Goal: Task Accomplishment & Management: Manage account settings

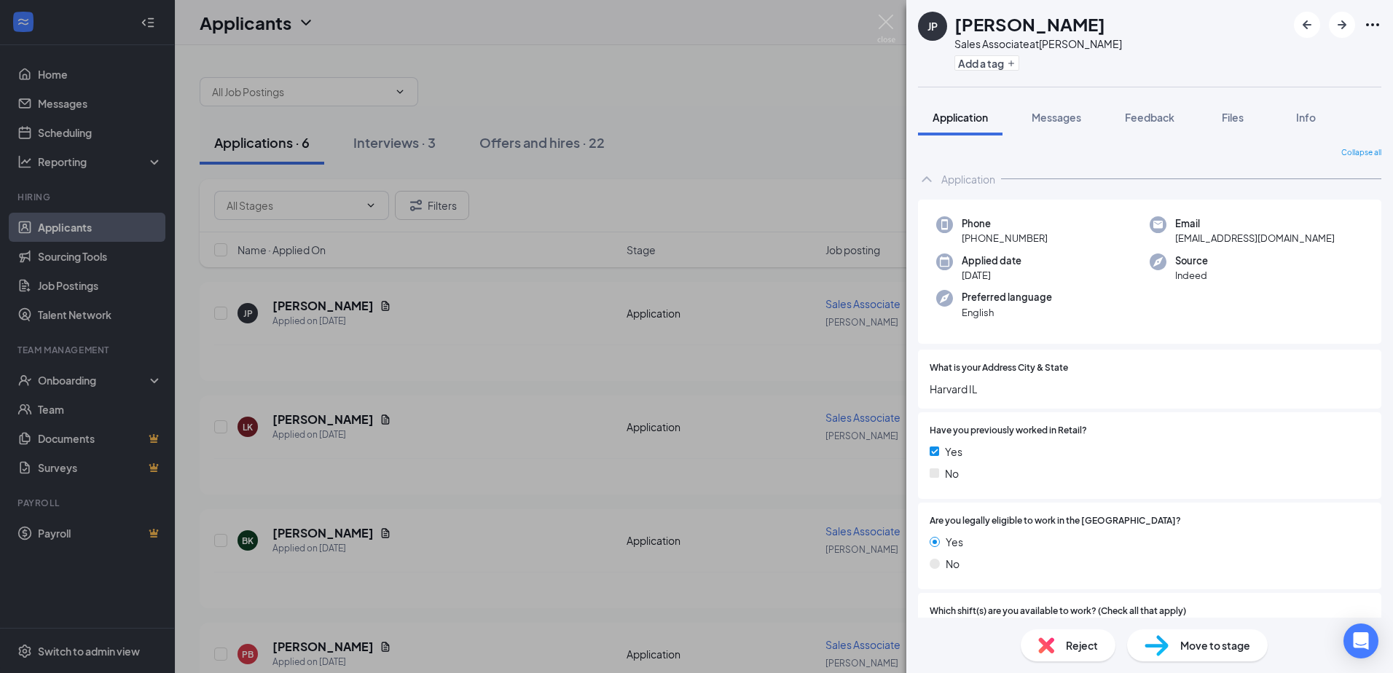
scroll to position [1451, 0]
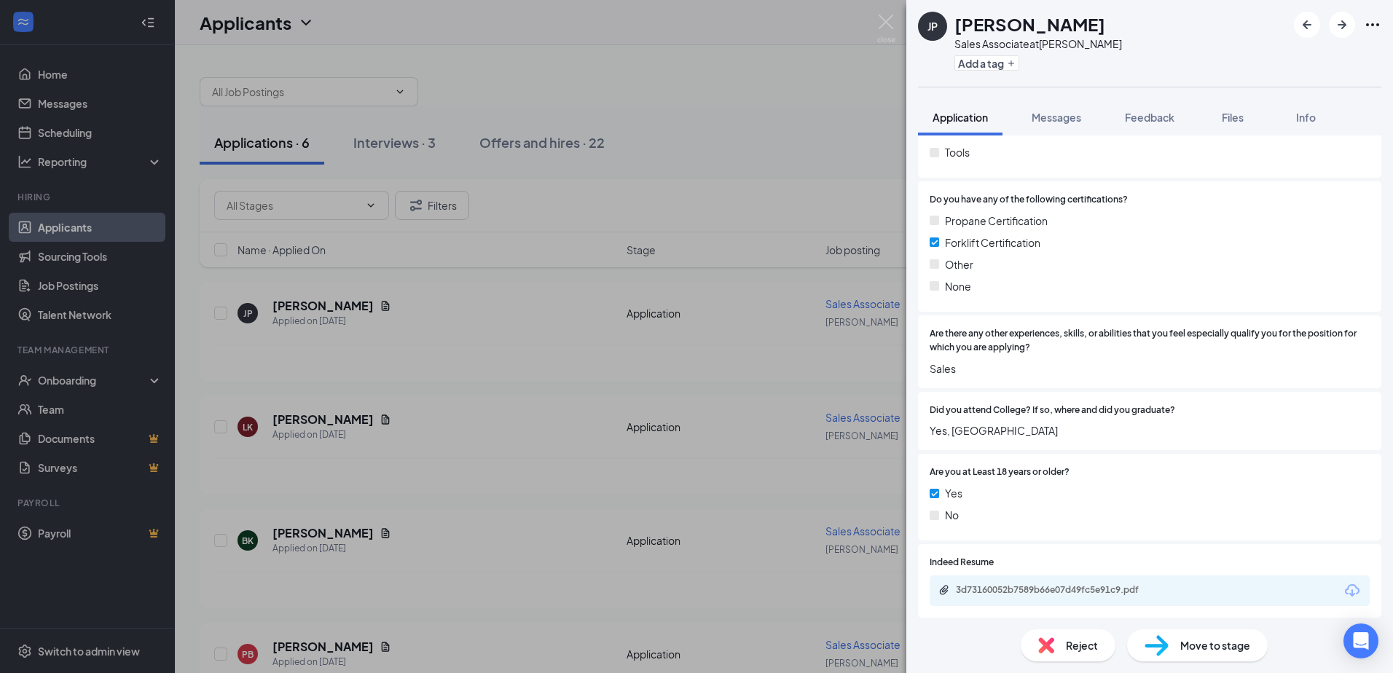
click at [801, 122] on div "[PERSON_NAME] Sales Associate at [PERSON_NAME] Add a tag Application Messages F…" at bounding box center [696, 336] width 1393 height 673
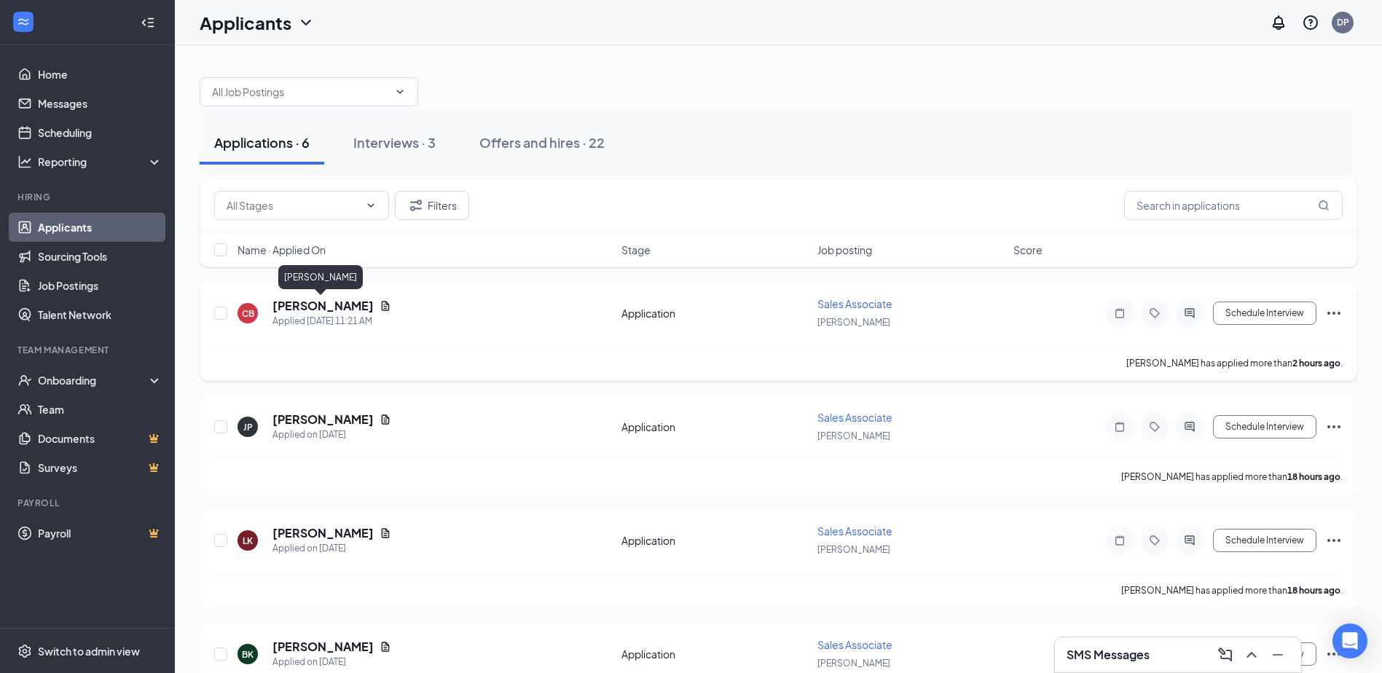
click at [289, 309] on h5 "[PERSON_NAME]" at bounding box center [322, 306] width 101 height 16
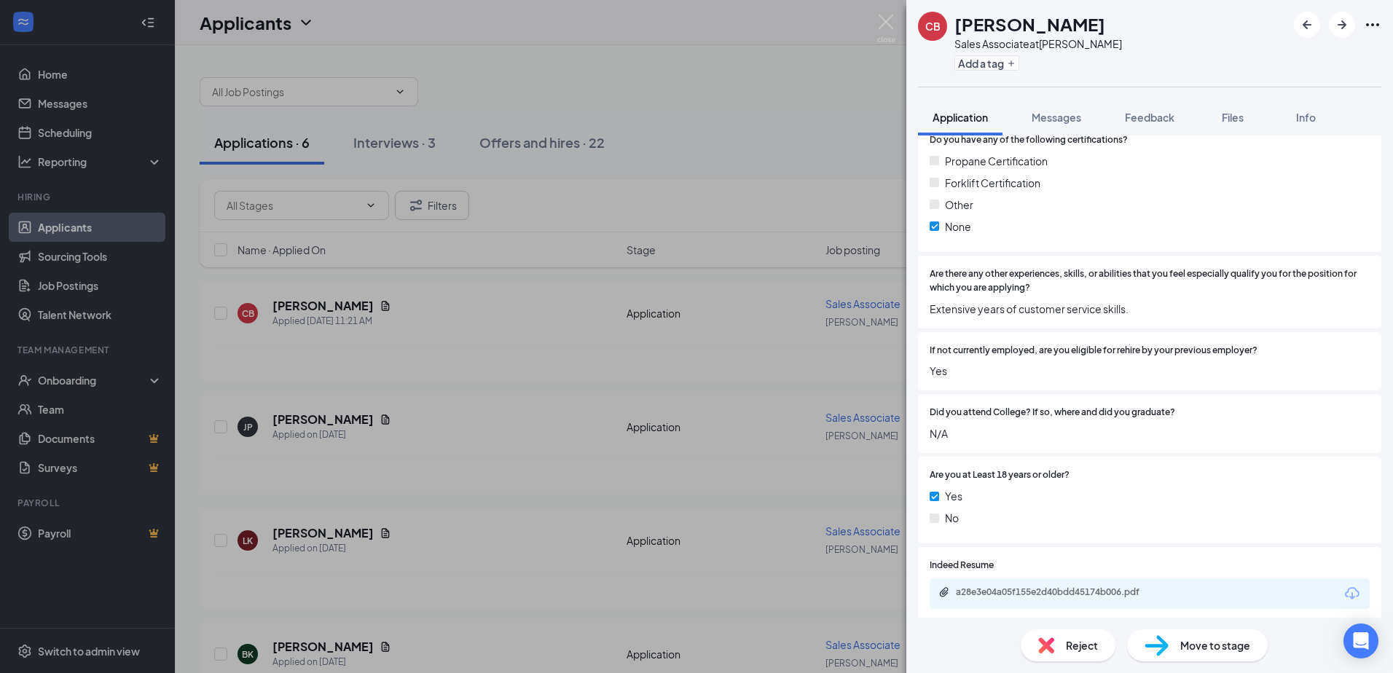
scroll to position [1519, 0]
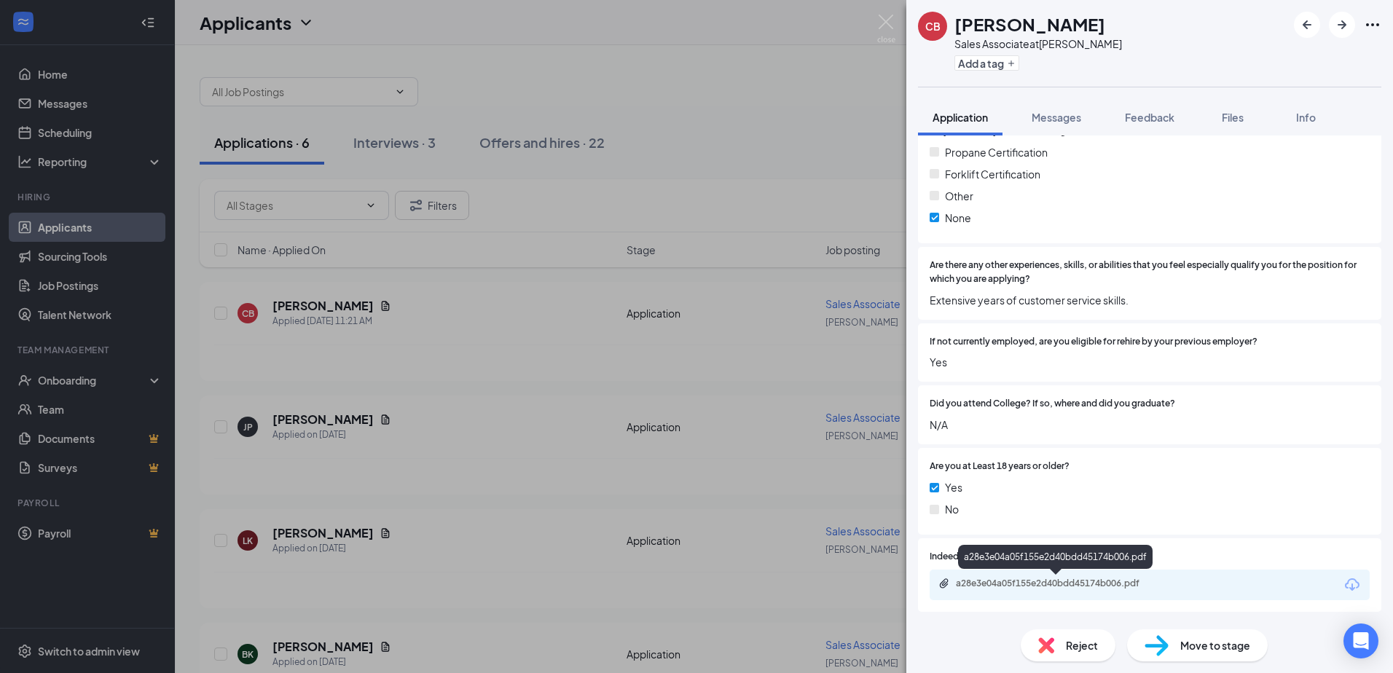
click at [1070, 582] on div "a28e3e04a05f155e2d40bdd45174b006.pdf" at bounding box center [1058, 584] width 204 height 12
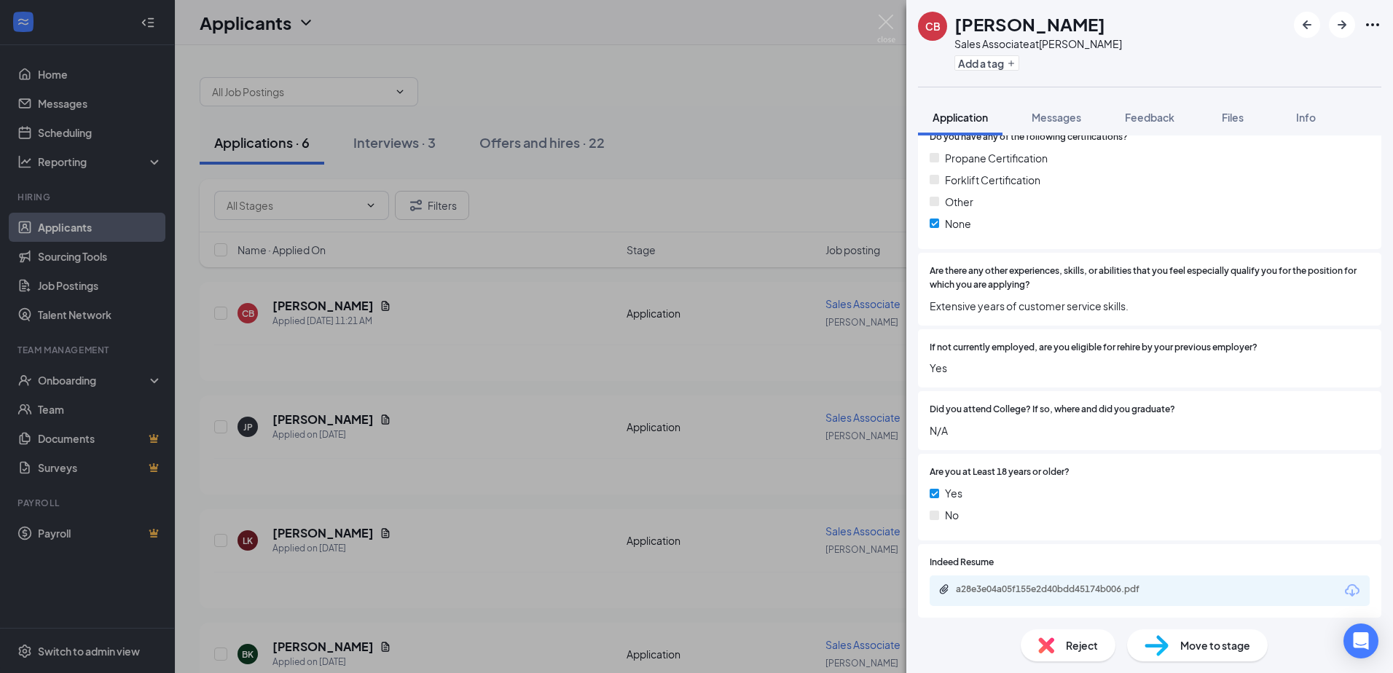
click at [678, 134] on div "CB [PERSON_NAME] Sales Associate at [PERSON_NAME] Add a tag Application Message…" at bounding box center [696, 336] width 1393 height 673
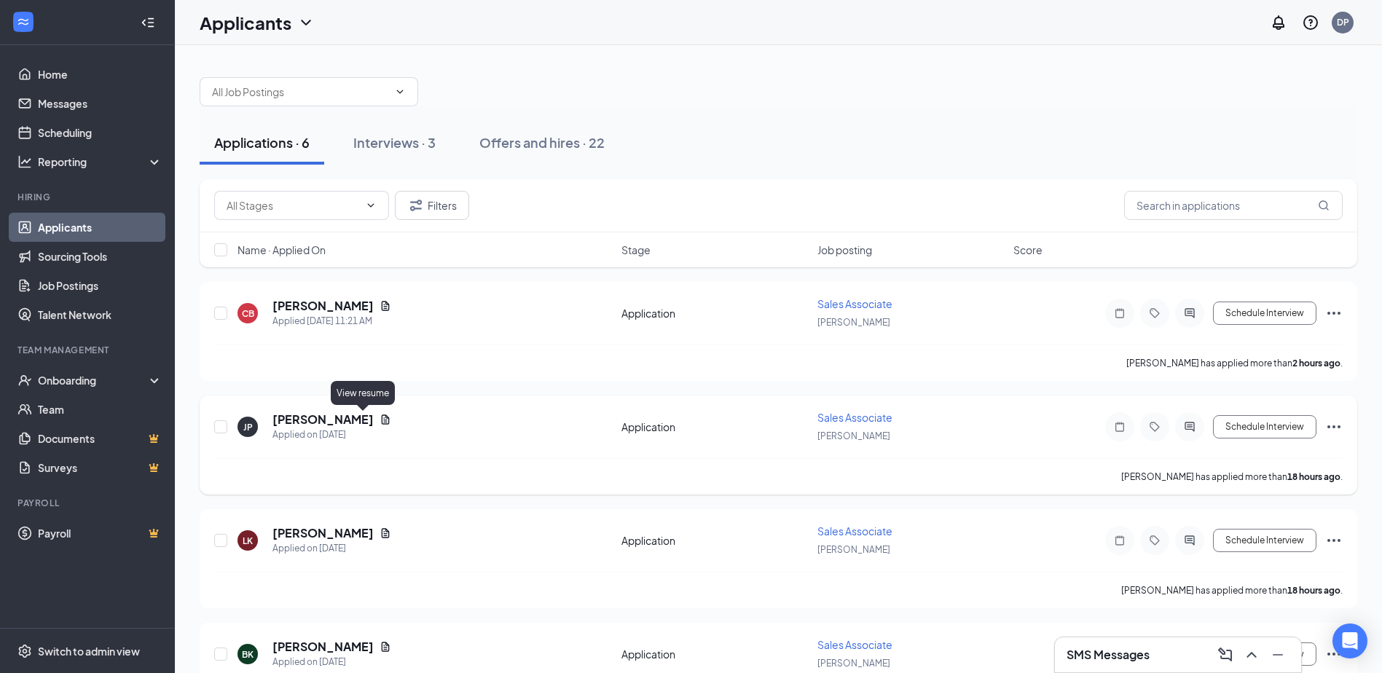
click at [382, 420] on icon "Document" at bounding box center [386, 419] width 8 height 9
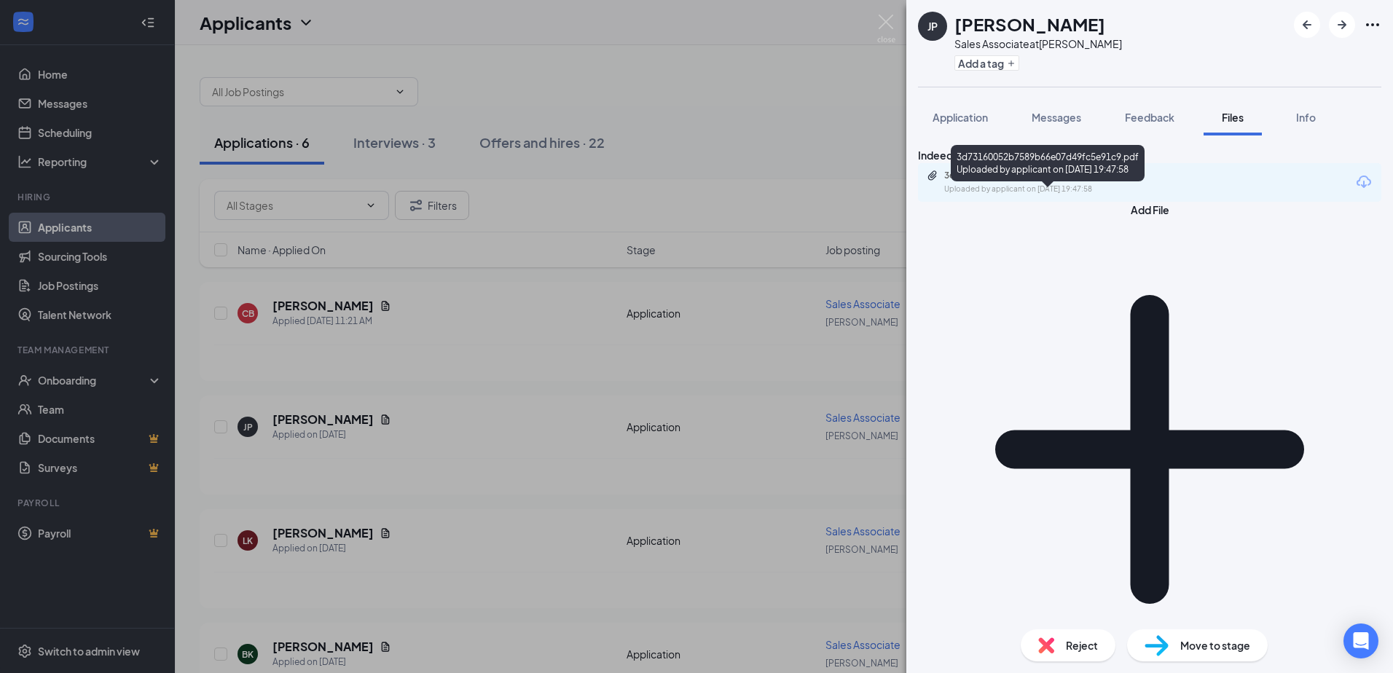
click at [1050, 195] on div "Uploaded by applicant on [DATE] 19:47:58" at bounding box center [1053, 190] width 219 height 12
click at [637, 140] on div "[PERSON_NAME] Sales Associate at [PERSON_NAME] Add a tag Application Messages F…" at bounding box center [696, 336] width 1393 height 673
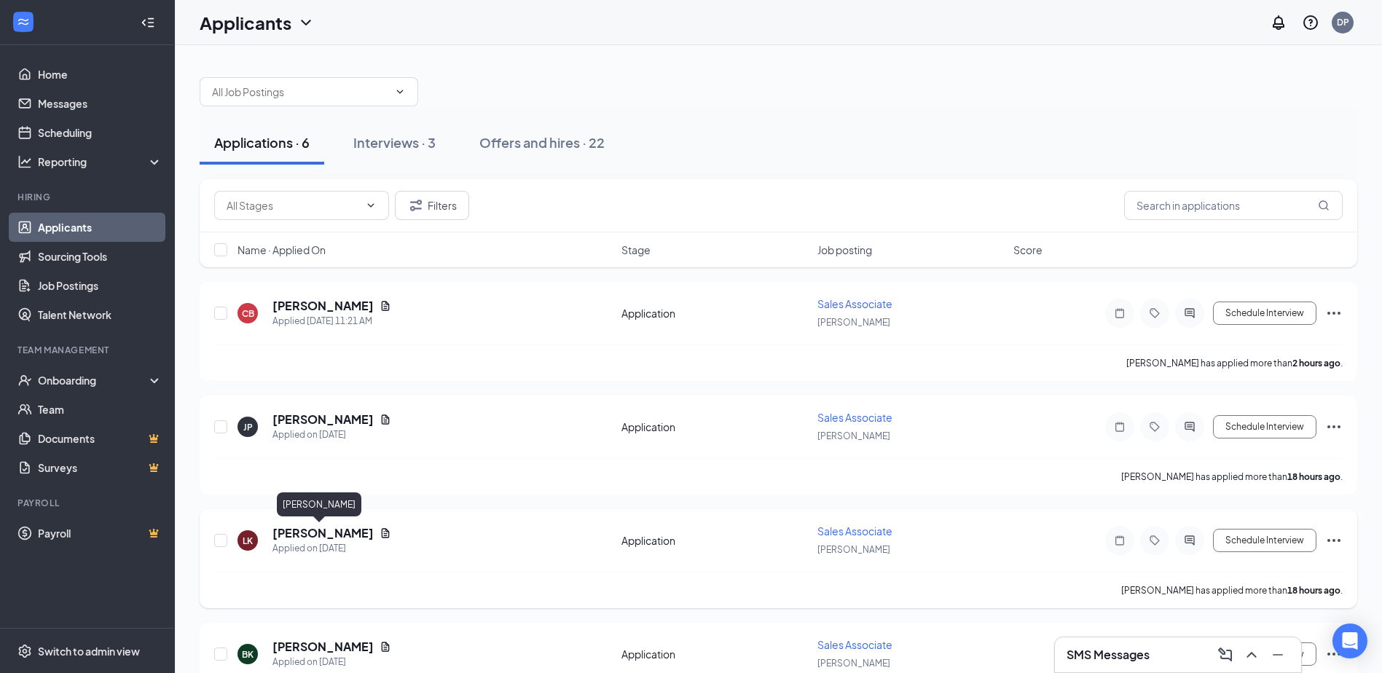
click at [320, 535] on h5 "[PERSON_NAME]" at bounding box center [322, 533] width 101 height 16
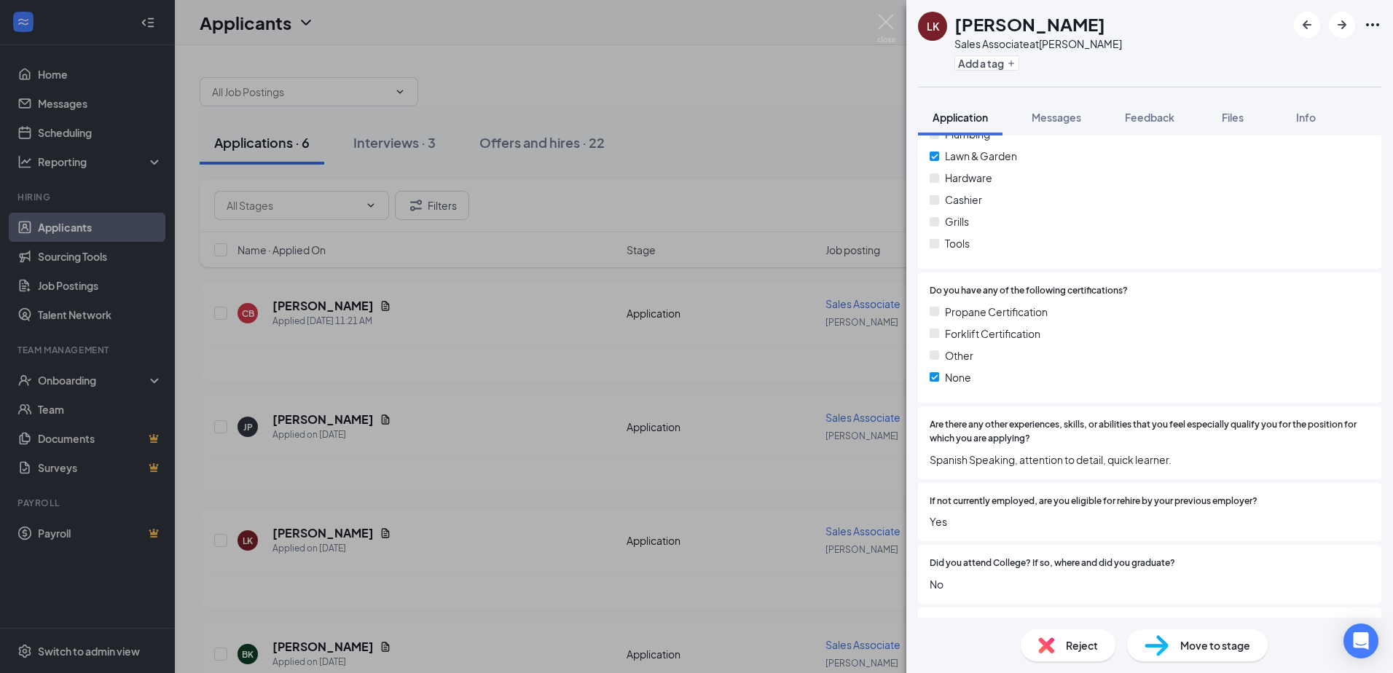
scroll to position [1528, 0]
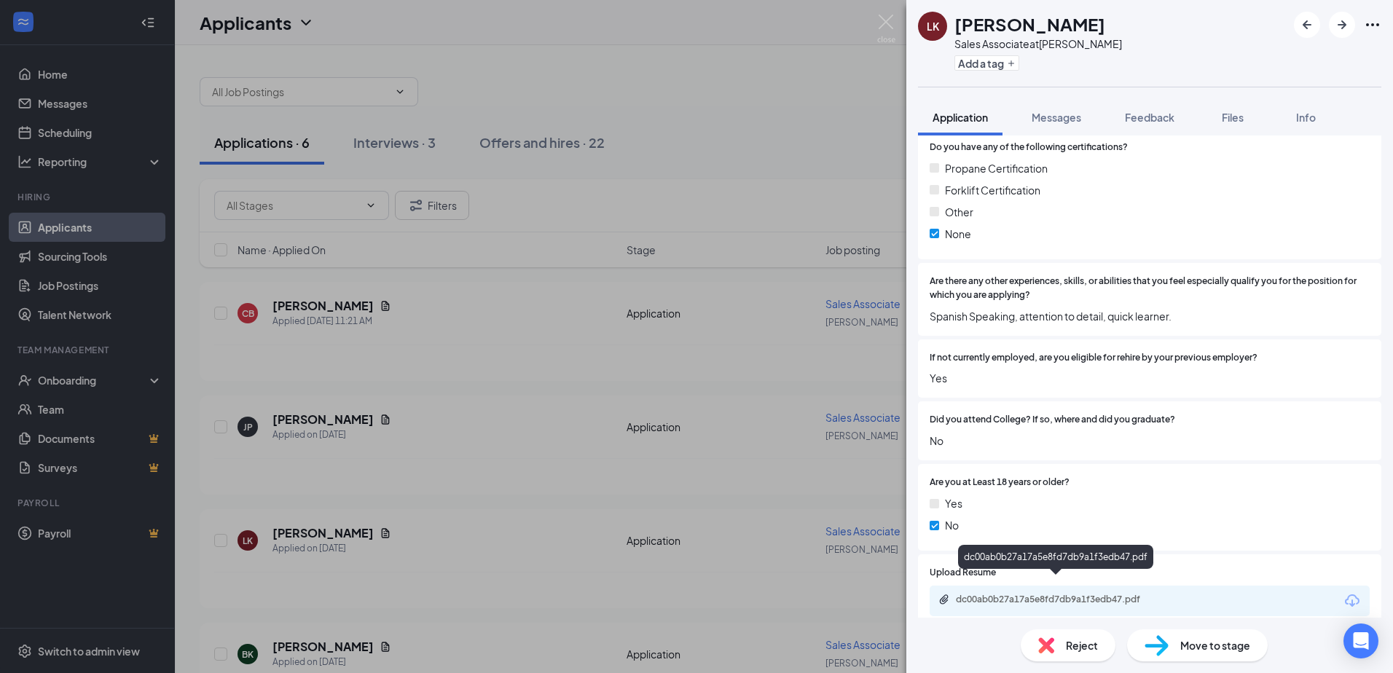
click at [1024, 594] on div "dc00ab0b27a17a5e8fd7db9a1f3edb47.pdf" at bounding box center [1058, 600] width 204 height 12
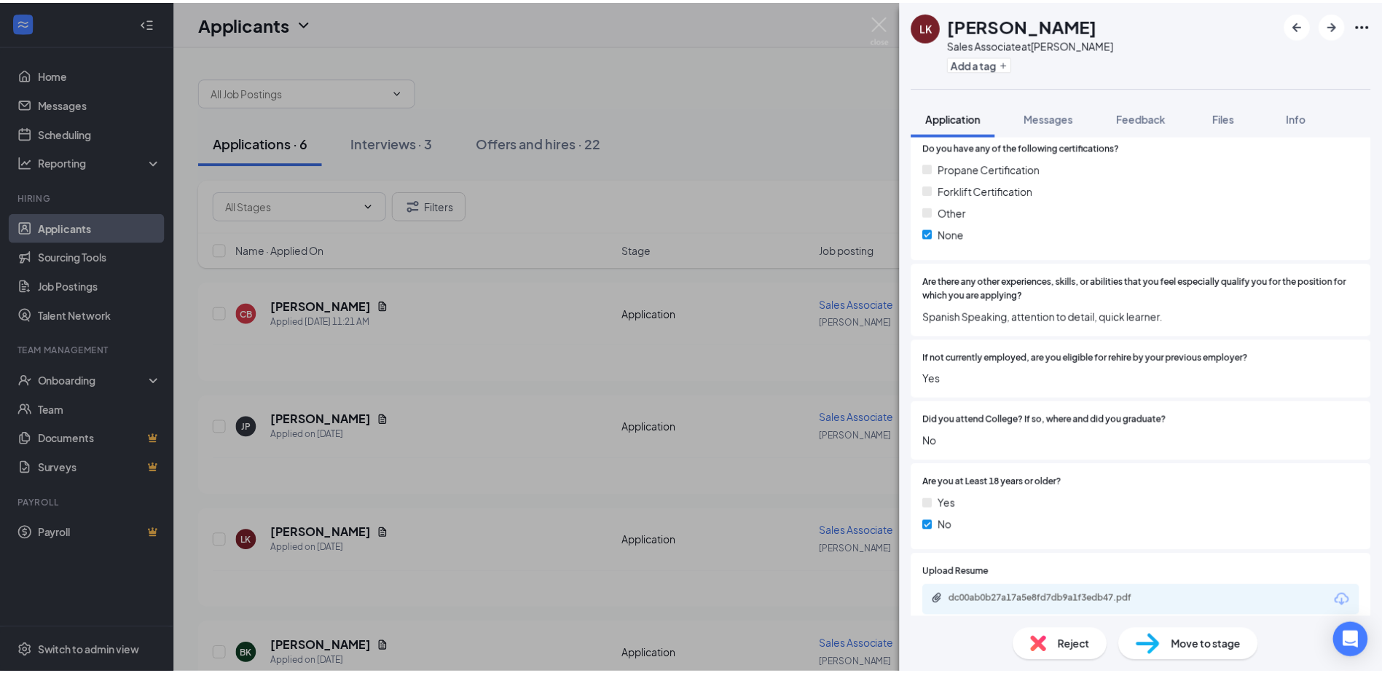
scroll to position [1522, 0]
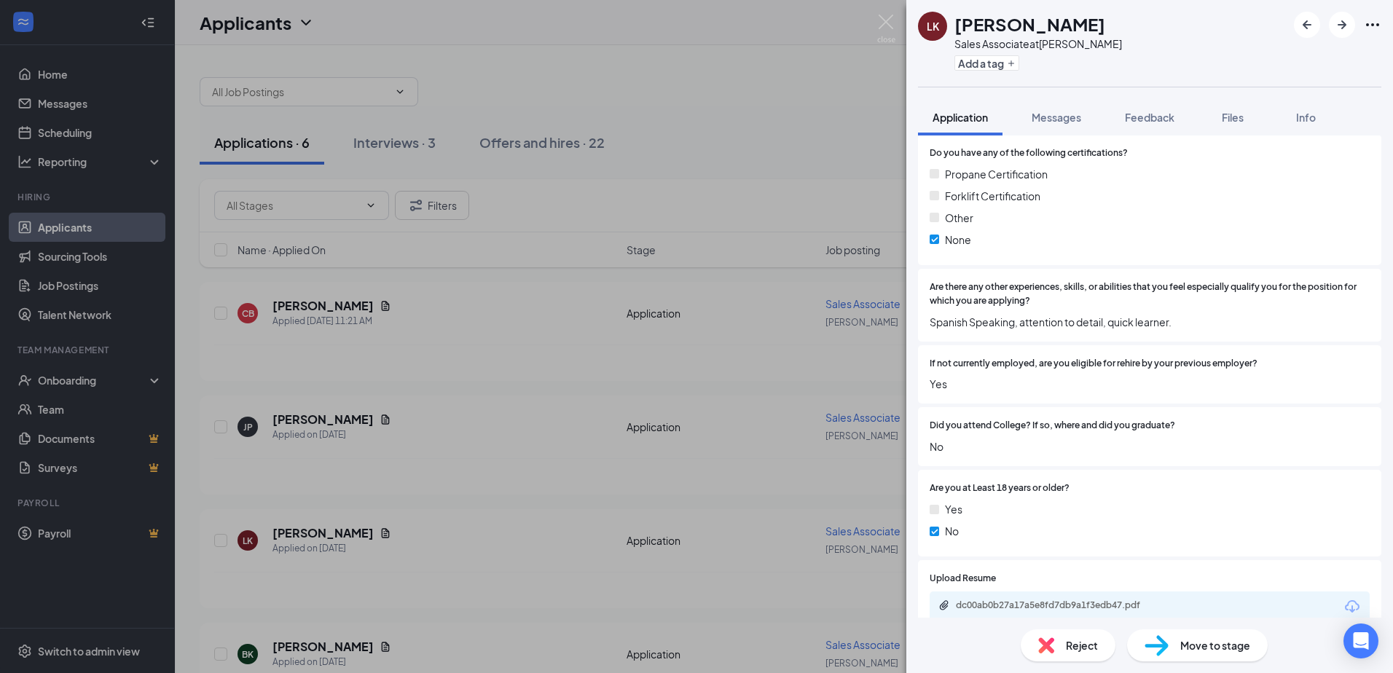
click at [754, 129] on div "[PERSON_NAME] Sales Associate at [PERSON_NAME] Add a tag Application Messages F…" at bounding box center [696, 336] width 1393 height 673
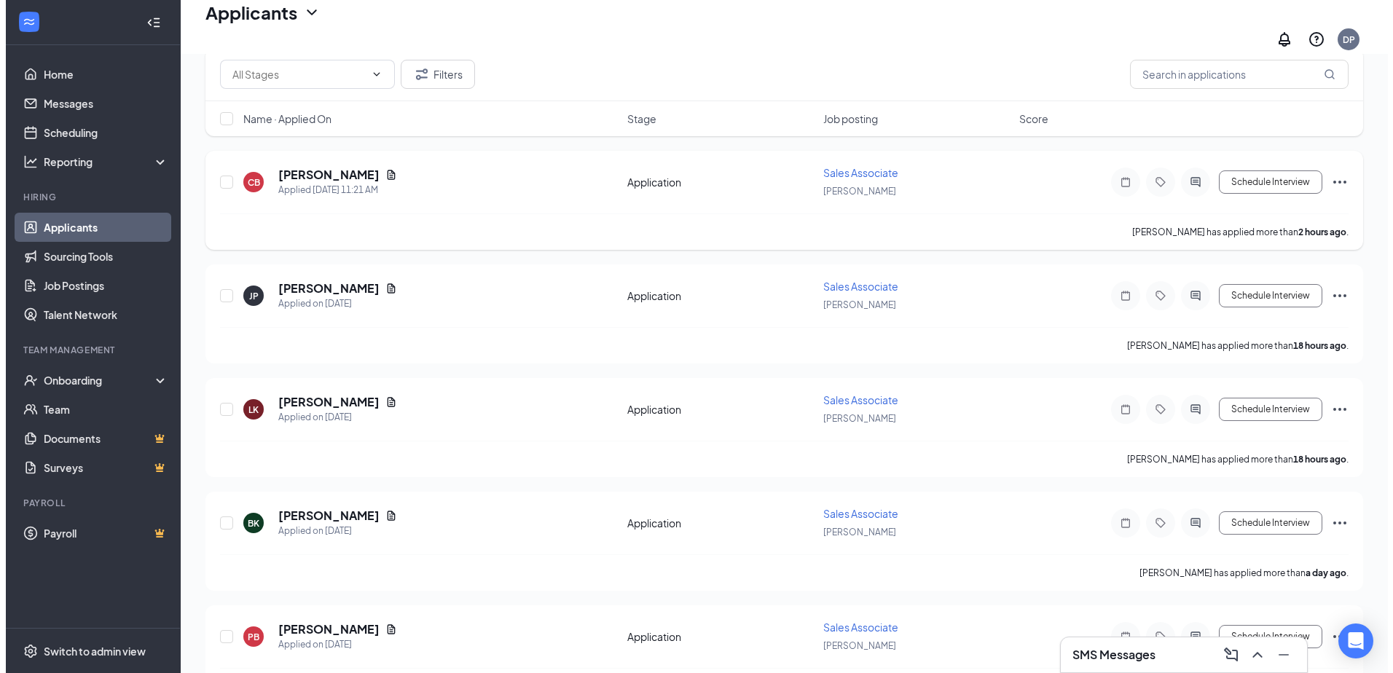
scroll to position [146, 0]
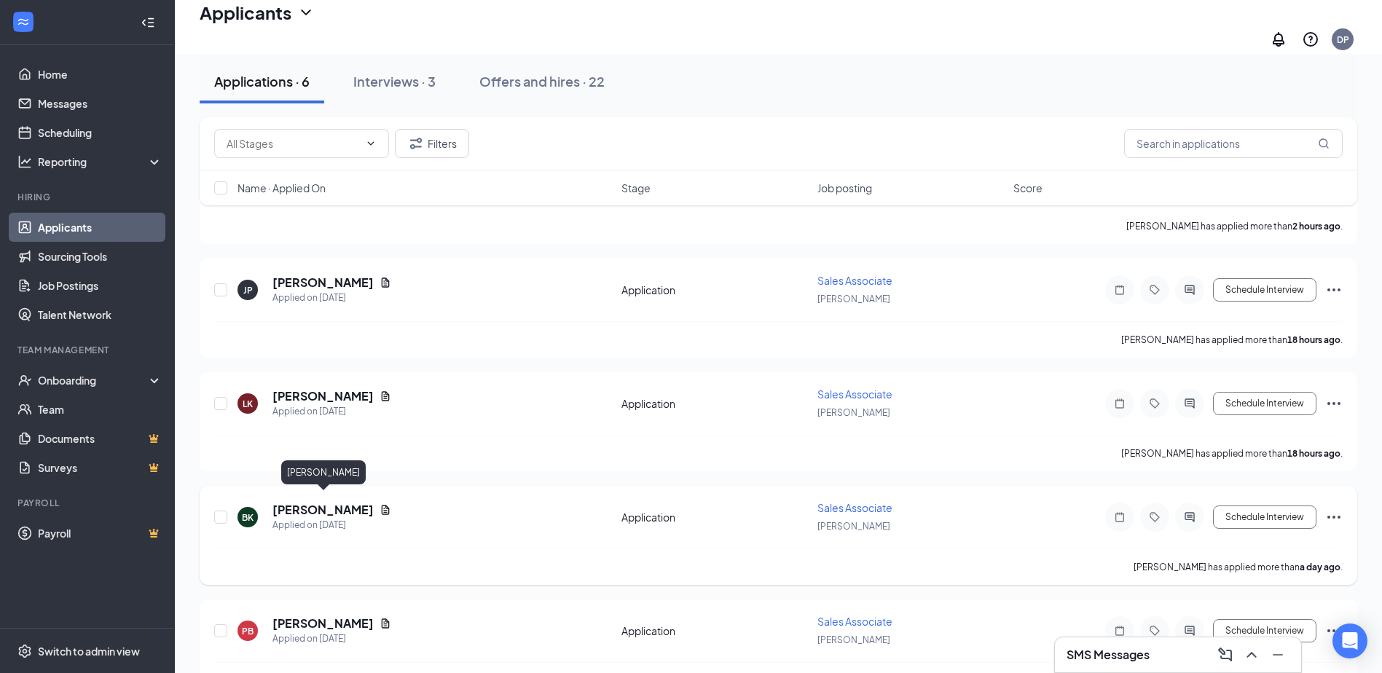
click at [305, 506] on h5 "[PERSON_NAME]" at bounding box center [322, 510] width 101 height 16
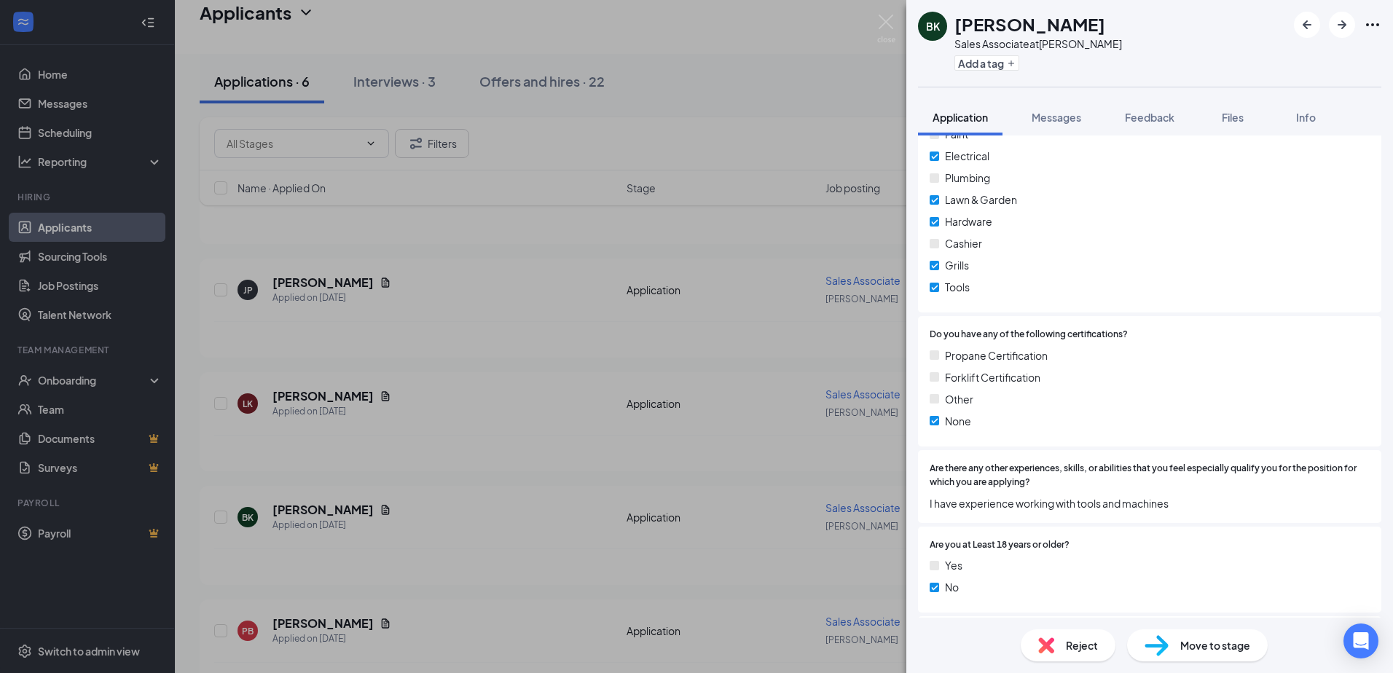
scroll to position [1418, 0]
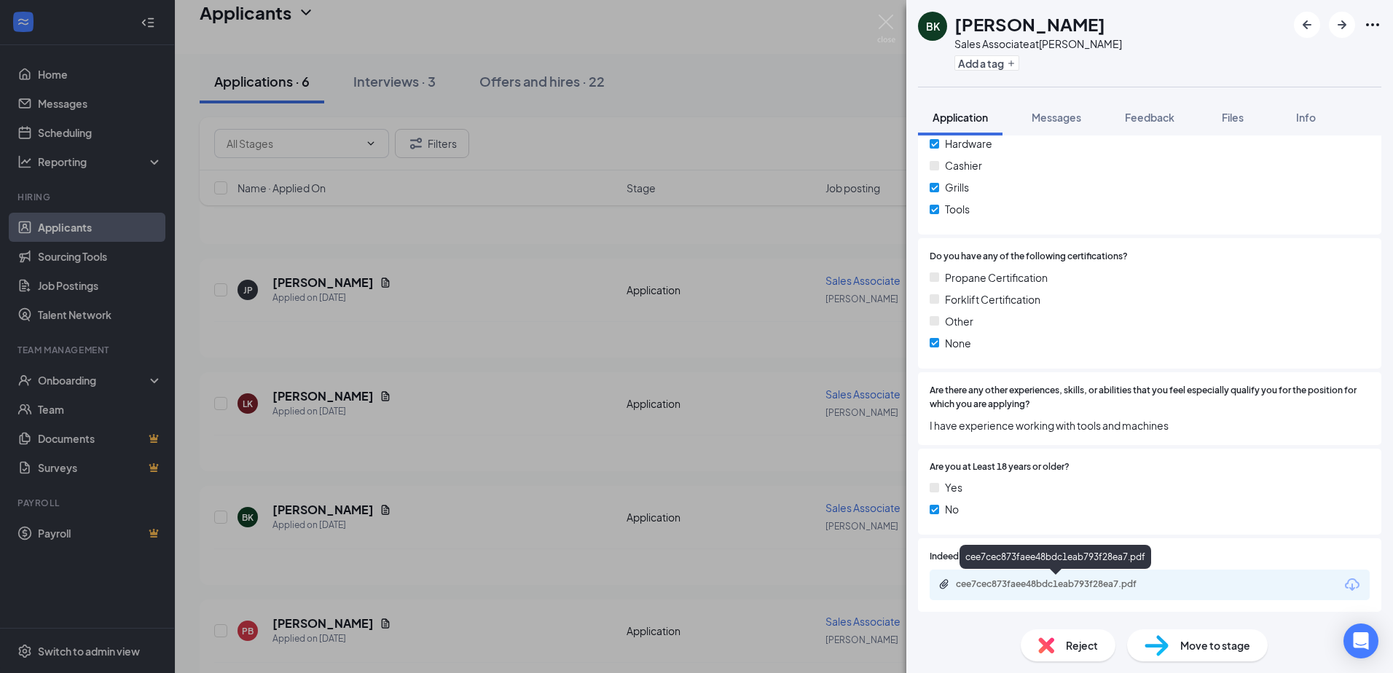
click at [1075, 580] on div "cee7cec873faee48bdc1eab793f28ea7.pdf" at bounding box center [1058, 584] width 204 height 12
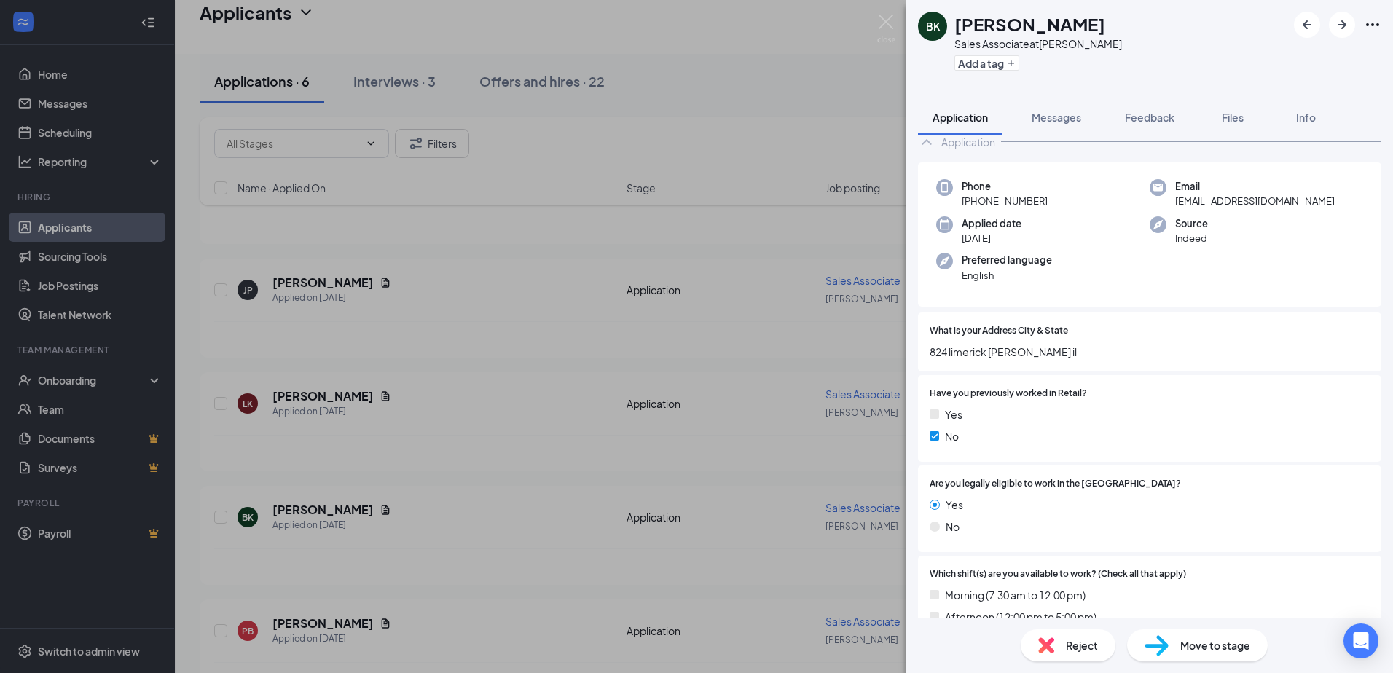
scroll to position [0, 0]
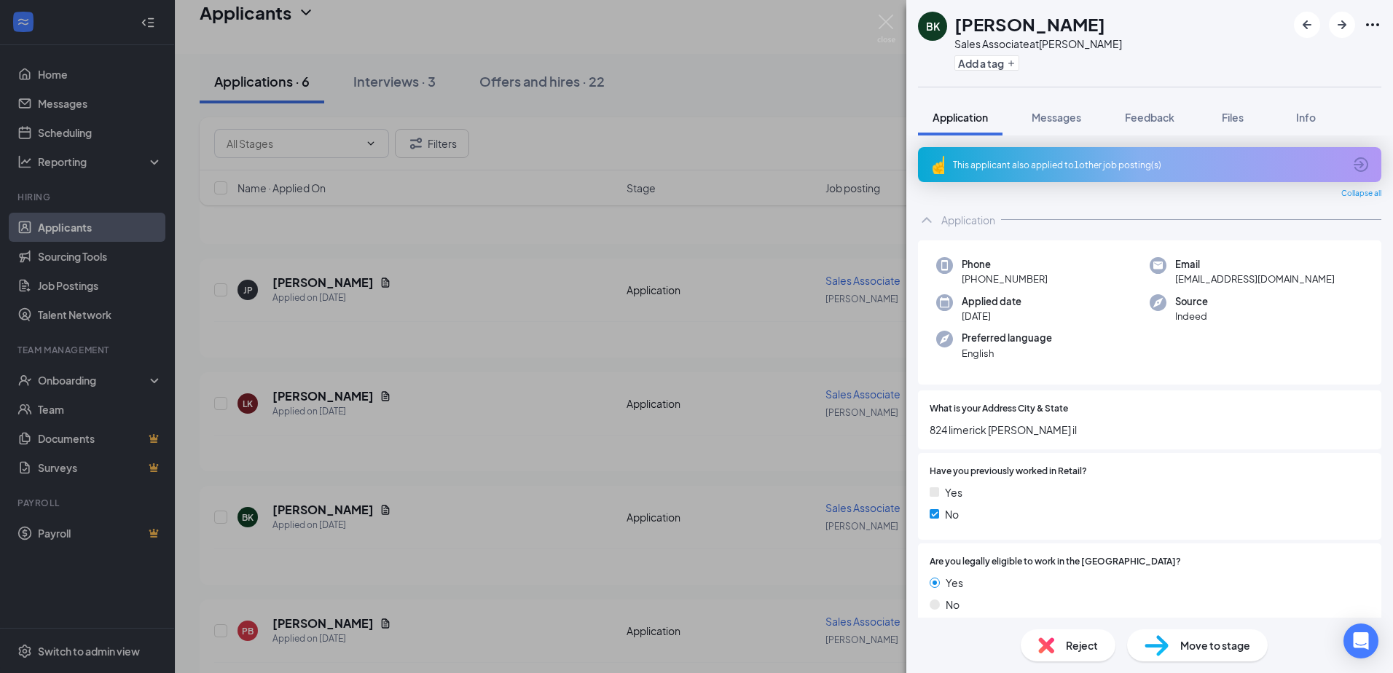
click at [1255, 164] on div "This applicant also applied to 1 other job posting(s)" at bounding box center [1148, 165] width 391 height 12
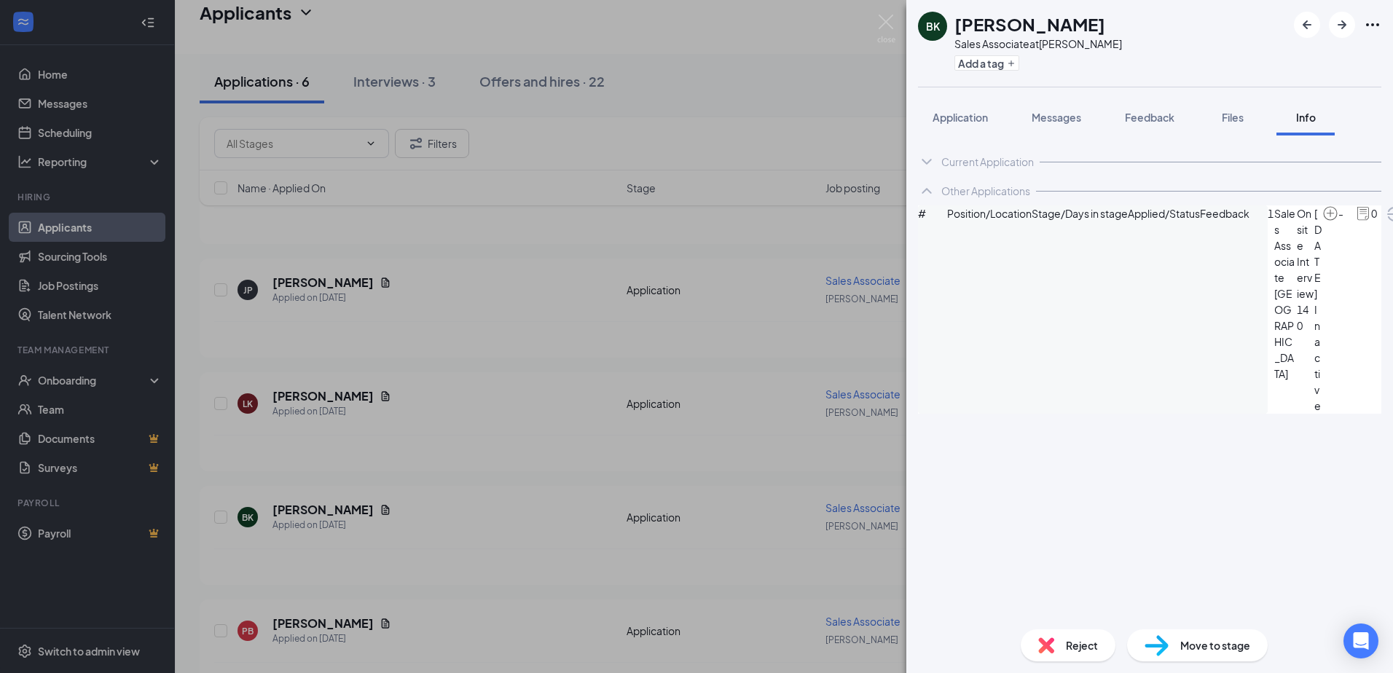
click at [1005, 160] on div "Current Application" at bounding box center [987, 161] width 93 height 15
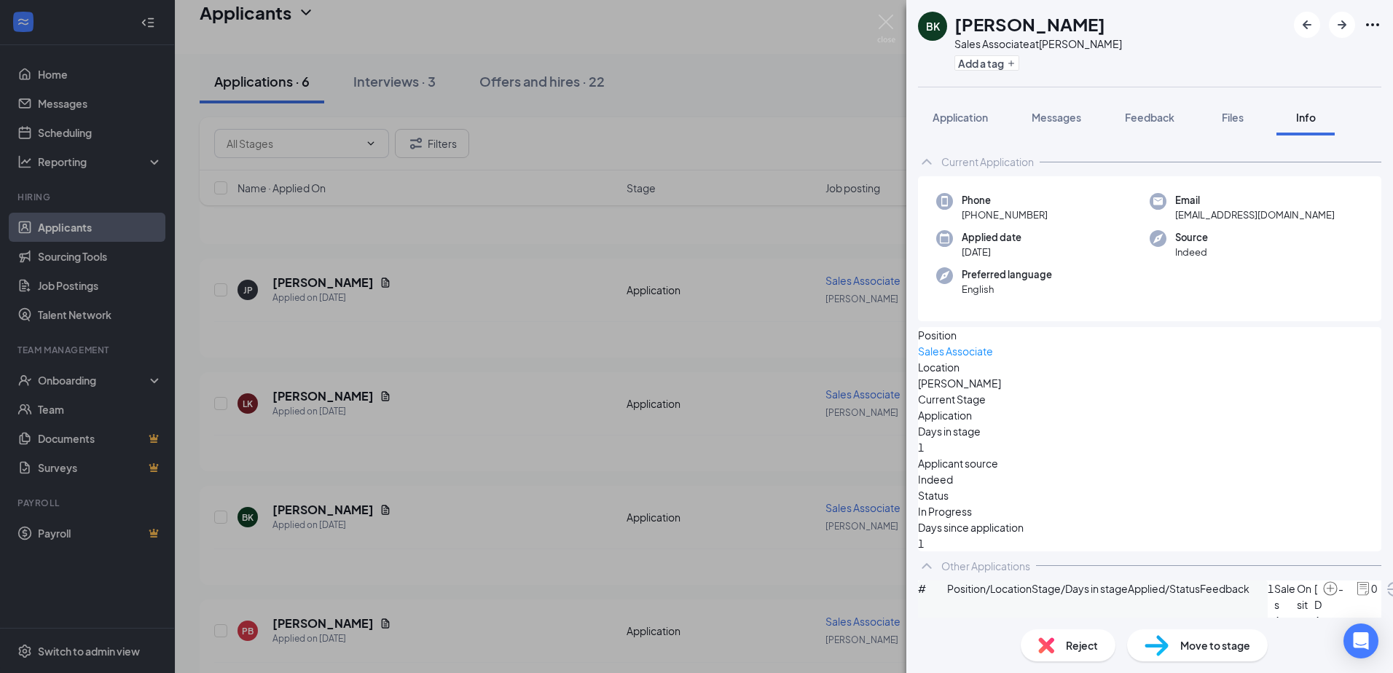
click at [291, 505] on div "BK [PERSON_NAME] Sales Associate at [PERSON_NAME] Add a tag Application Message…" at bounding box center [696, 336] width 1393 height 673
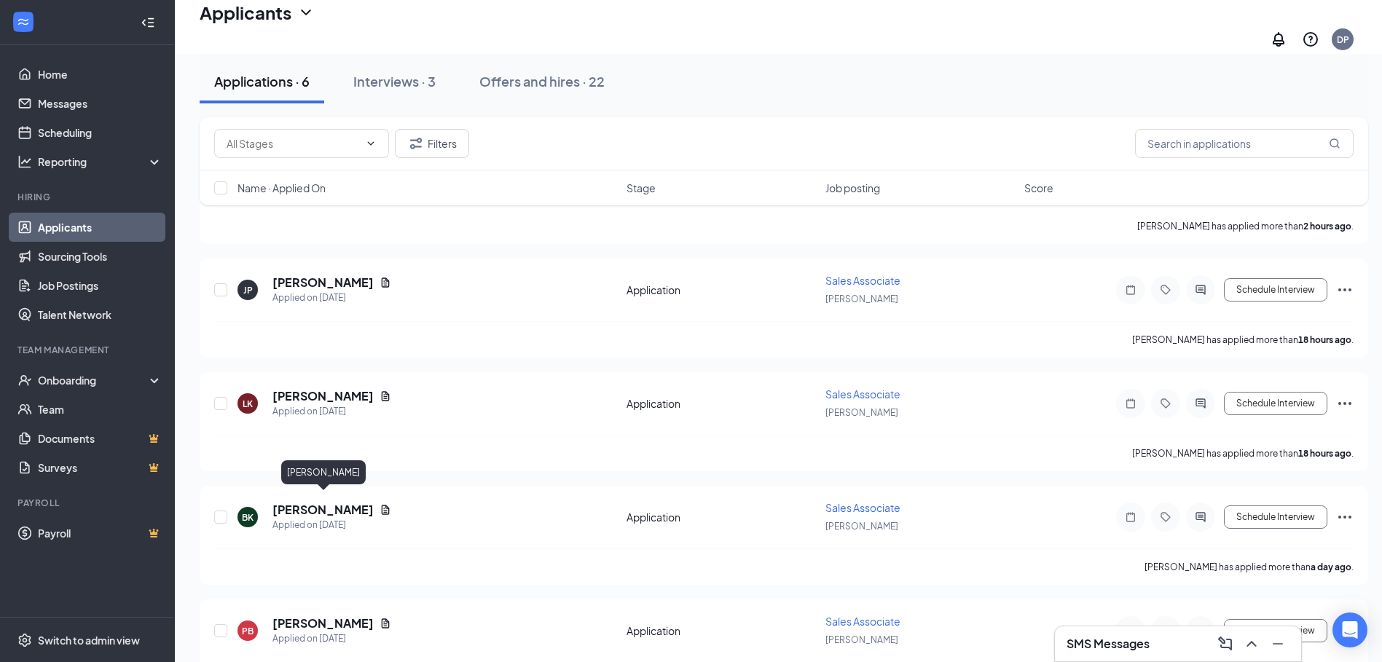
click at [291, 505] on h5 "[PERSON_NAME]" at bounding box center [322, 510] width 101 height 16
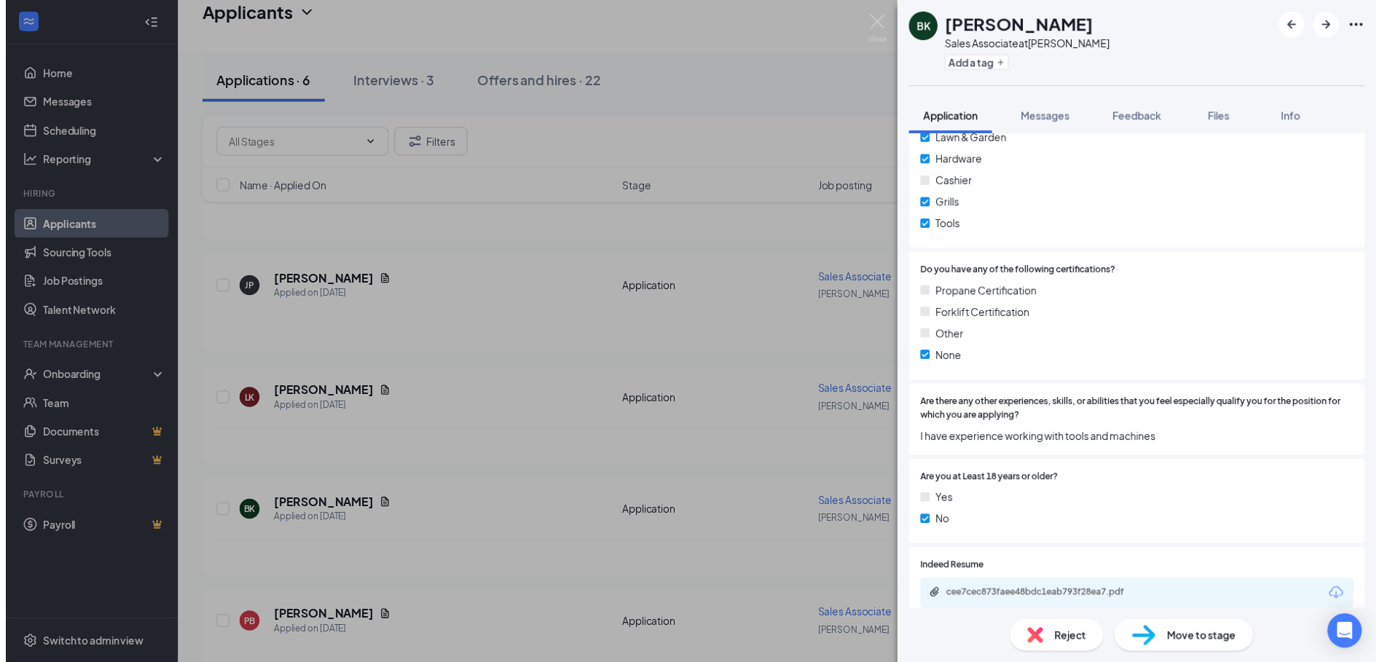
scroll to position [1418, 0]
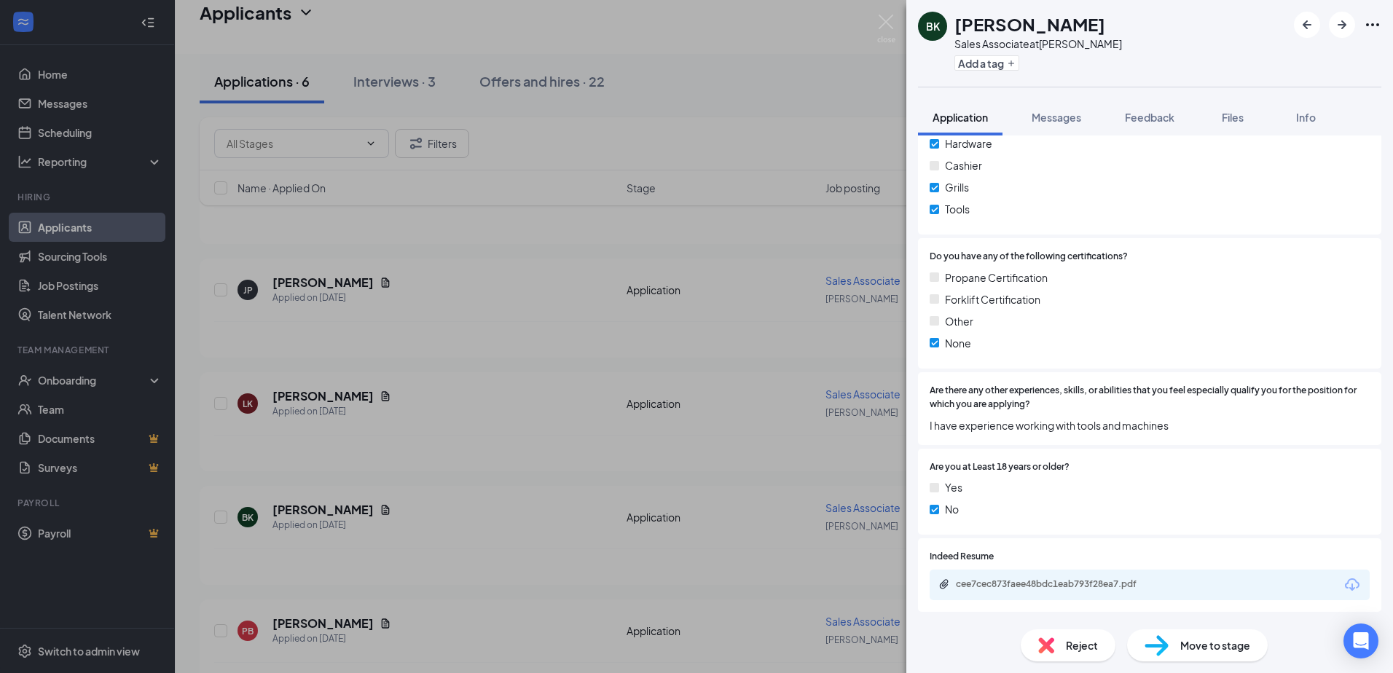
click at [533, 385] on div "BK [PERSON_NAME] Sales Associate at [PERSON_NAME] Add a tag Application Message…" at bounding box center [696, 336] width 1393 height 673
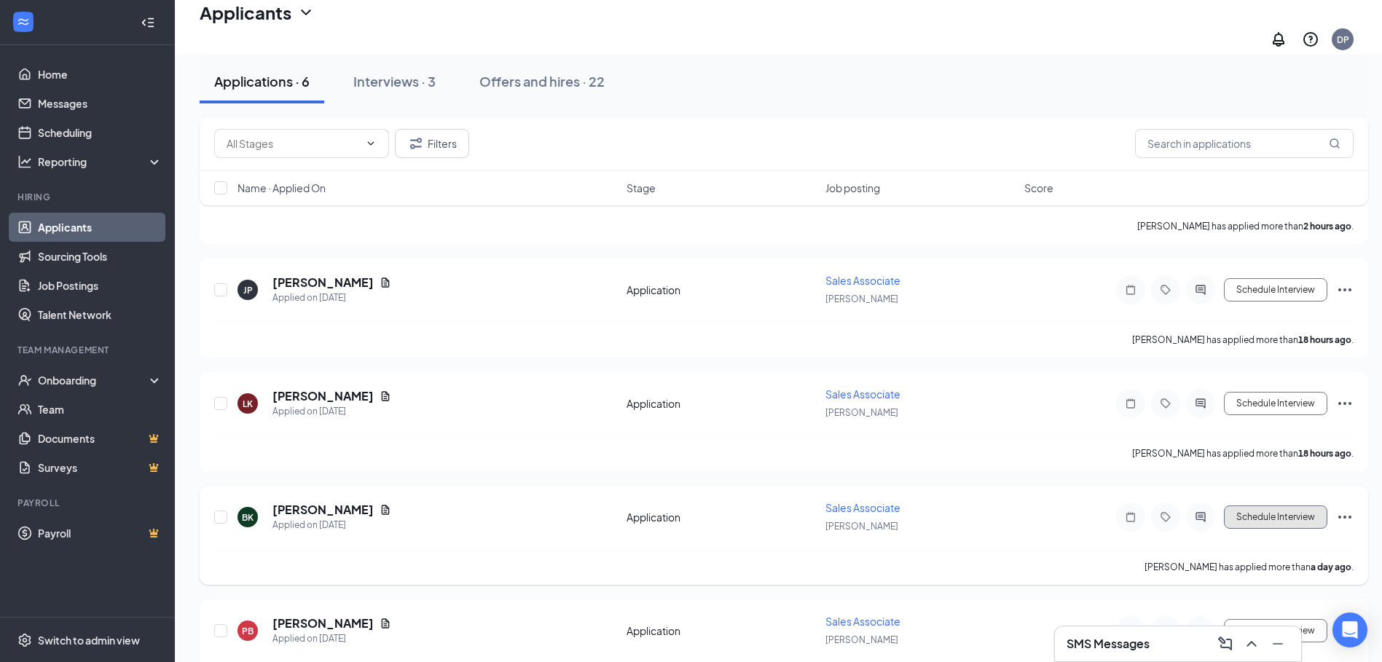
click at [1292, 508] on button "Schedule Interview" at bounding box center [1275, 517] width 103 height 23
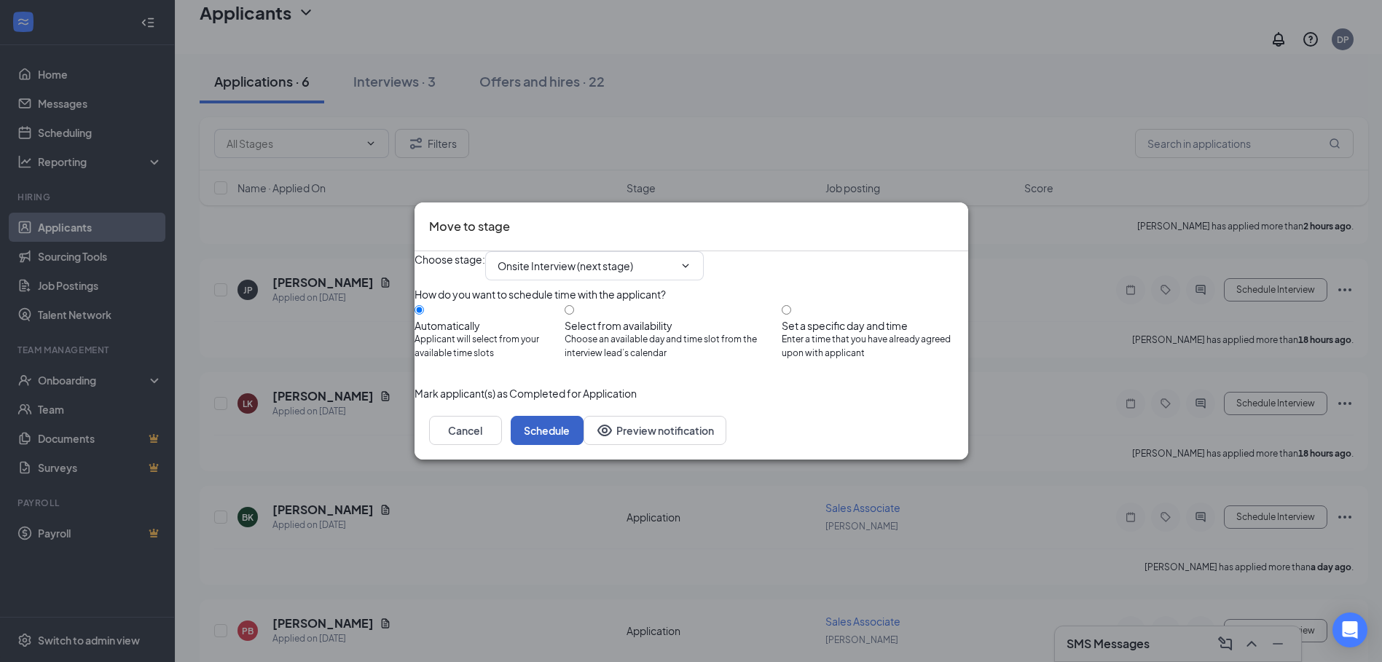
click at [584, 445] on button "Schedule" at bounding box center [547, 430] width 73 height 29
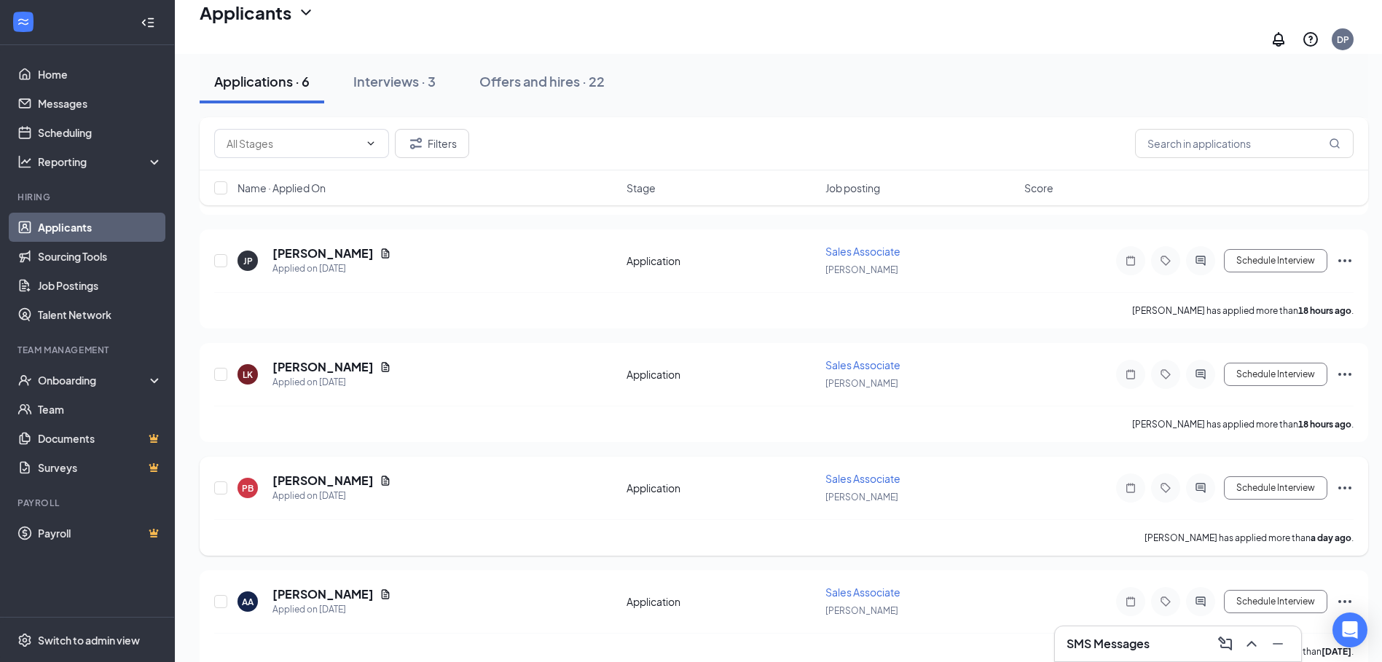
scroll to position [191, 0]
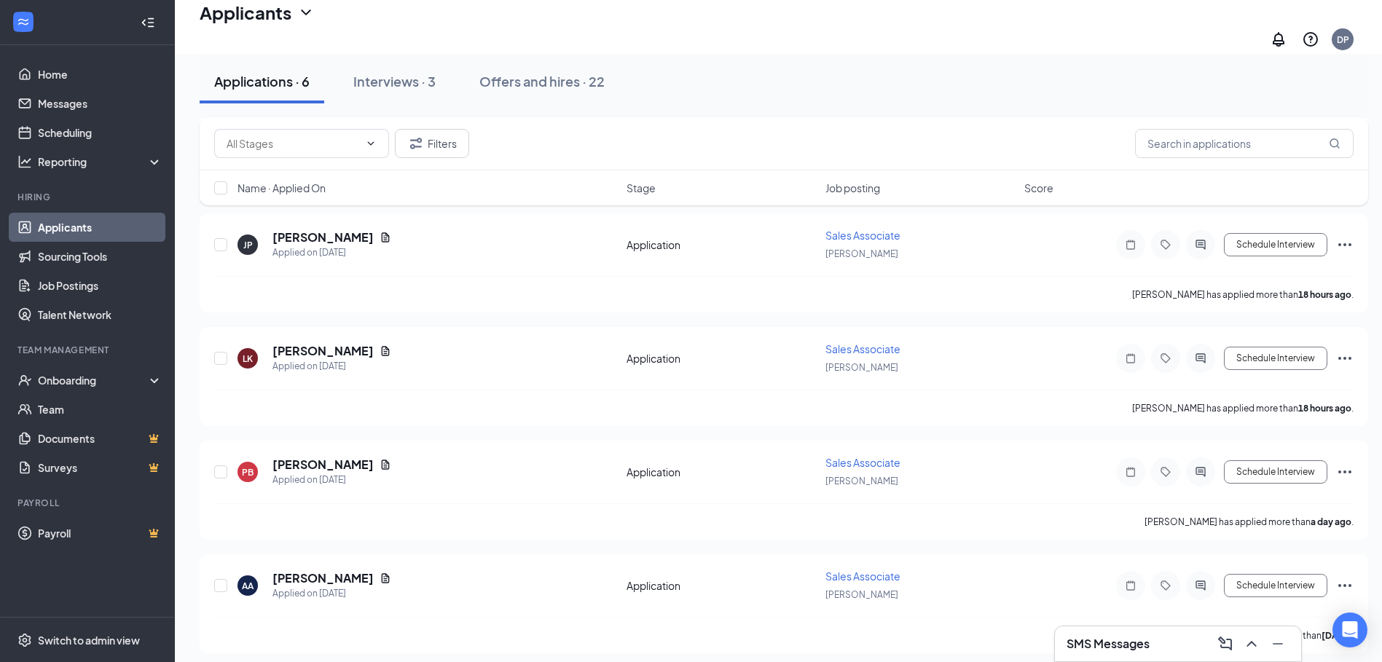
click at [1121, 651] on h3 "SMS Messages" at bounding box center [1108, 644] width 83 height 16
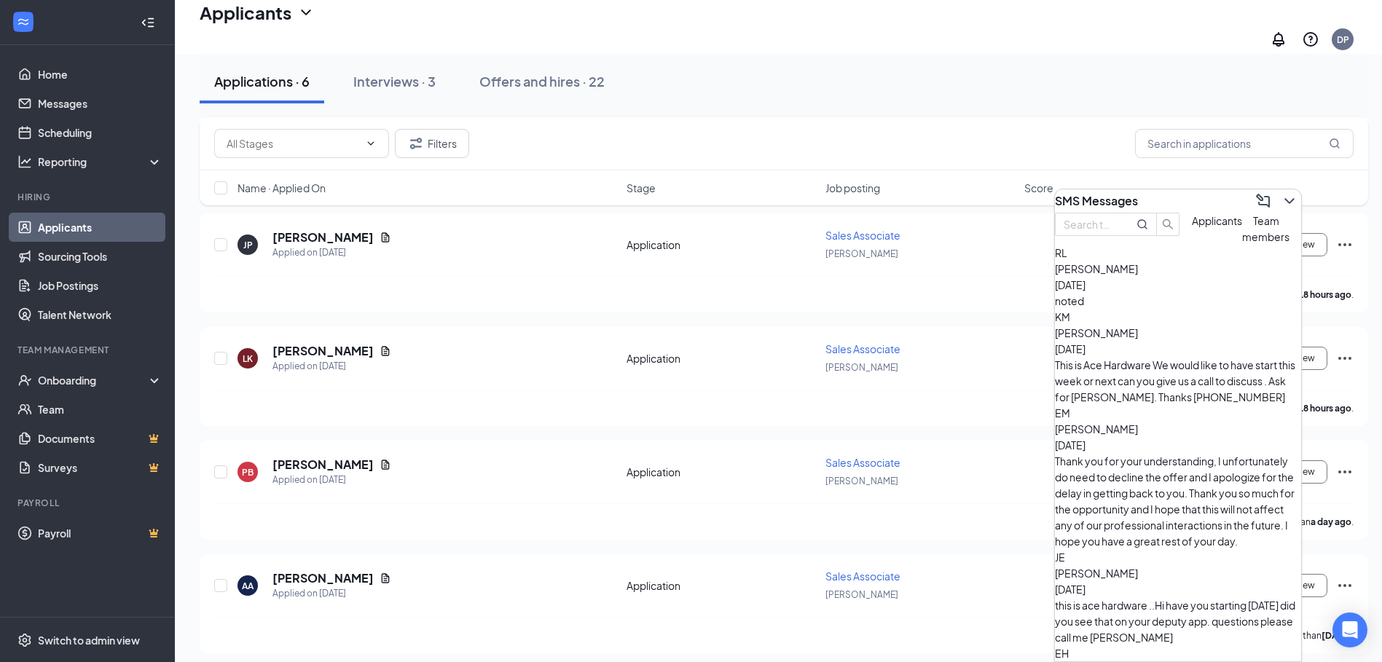
click at [1192, 227] on span "Applicants" at bounding box center [1217, 220] width 50 height 13
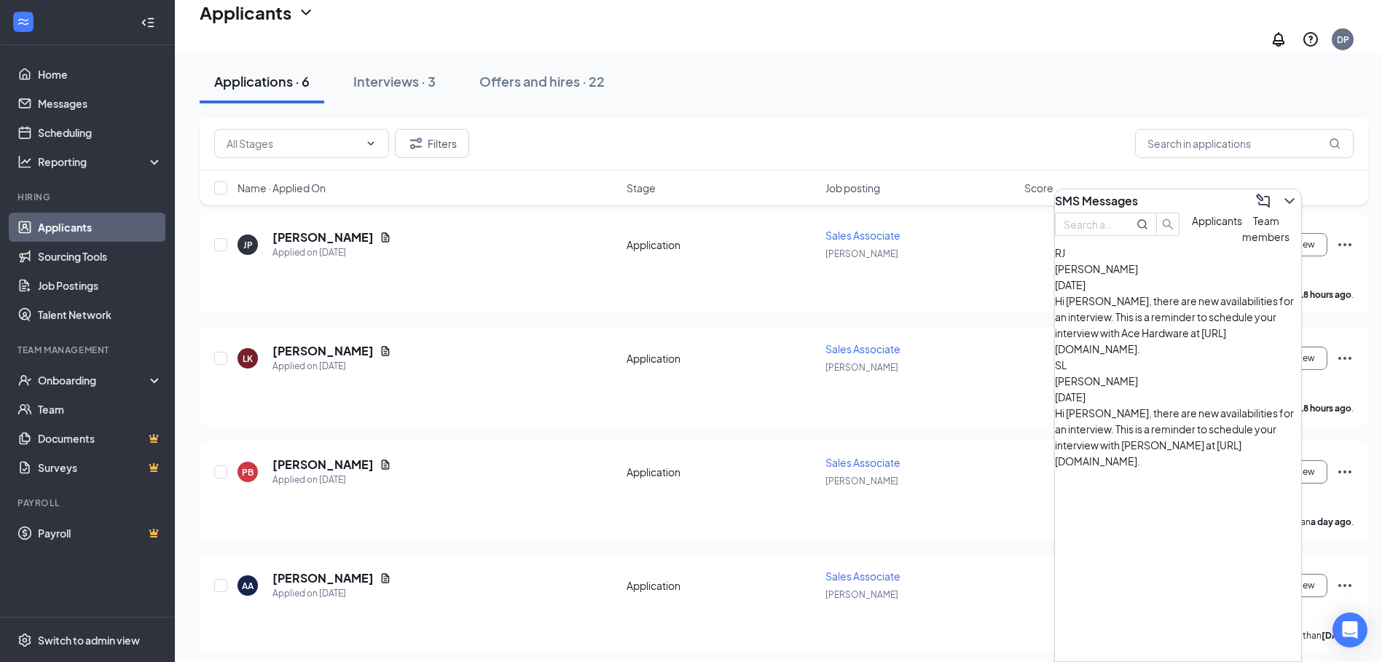
click at [959, 119] on div "Filters" at bounding box center [784, 143] width 1169 height 53
click at [878, 66] on div "Applications · 6 Interviews · 3 Offers and hires · 22" at bounding box center [784, 82] width 1169 height 44
